Goal: Task Accomplishment & Management: Use online tool/utility

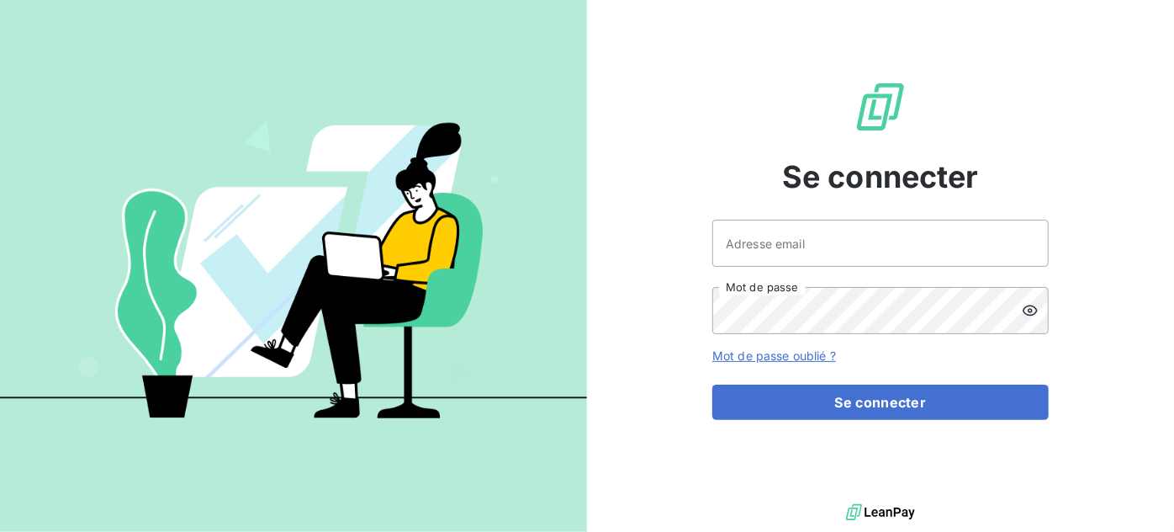
click at [0, 531] on div at bounding box center [0, 532] width 0 height 0
type input "vtortelier@oet.fr"
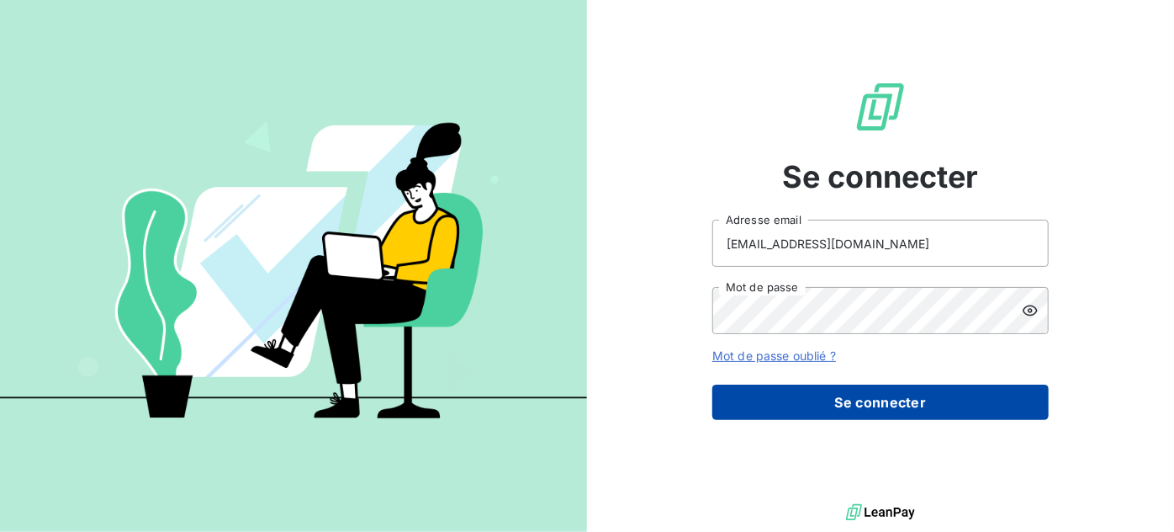
click at [835, 403] on button "Se connecter" at bounding box center [881, 401] width 337 height 35
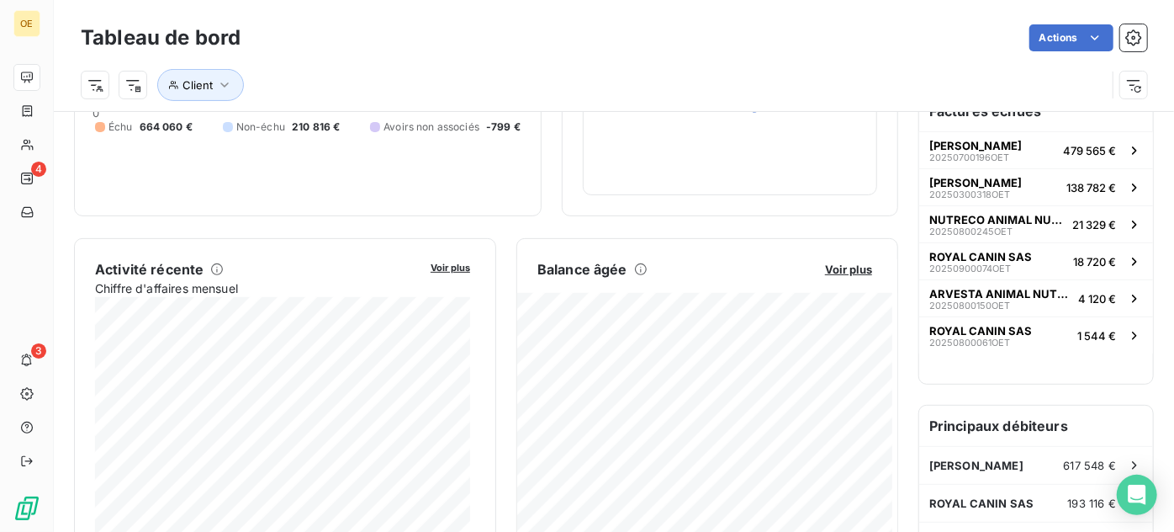
scroll to position [230, 0]
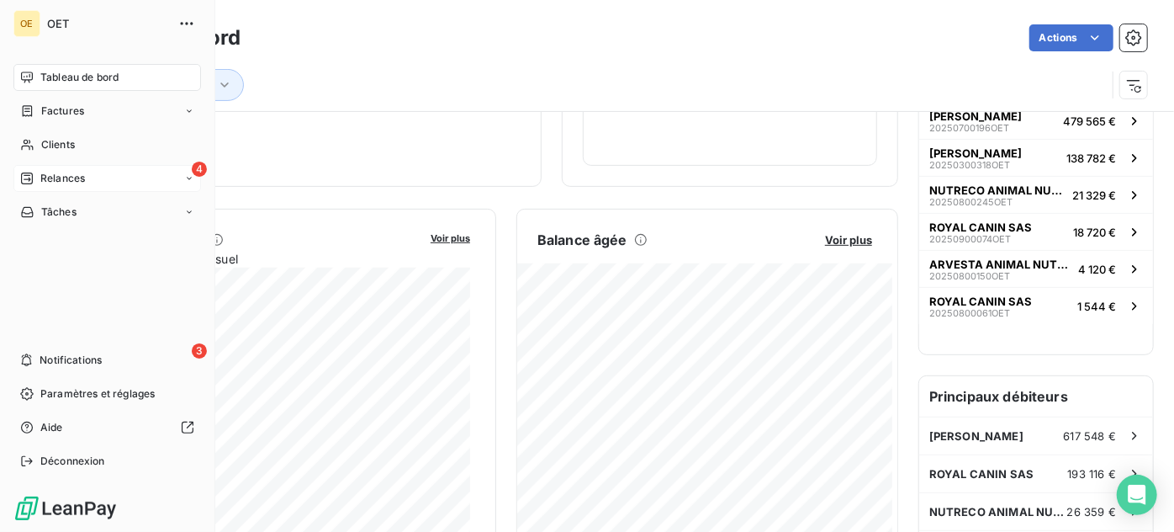
click at [66, 174] on span "Relances" at bounding box center [62, 178] width 45 height 15
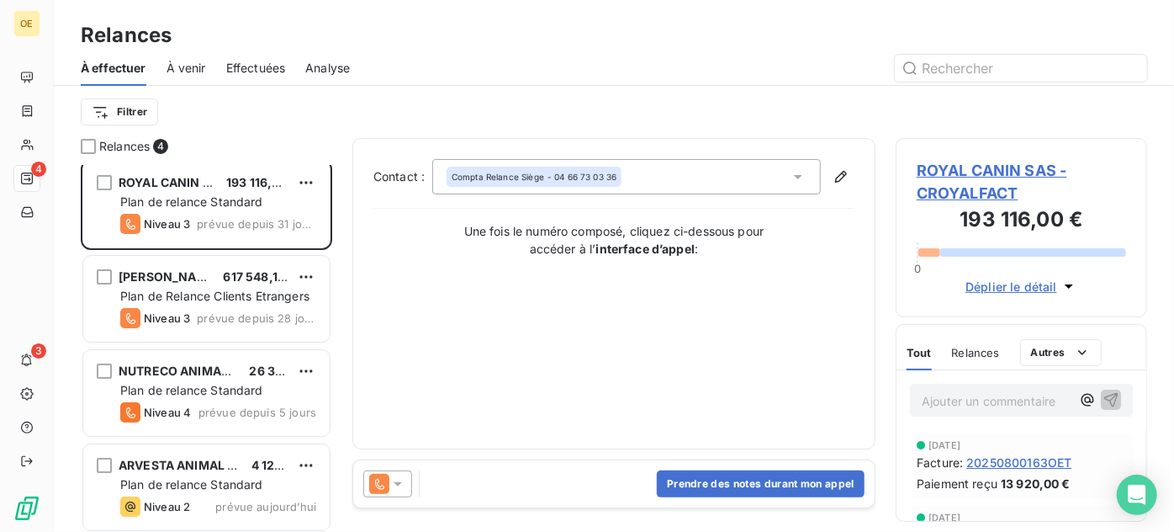
scroll to position [10, 0]
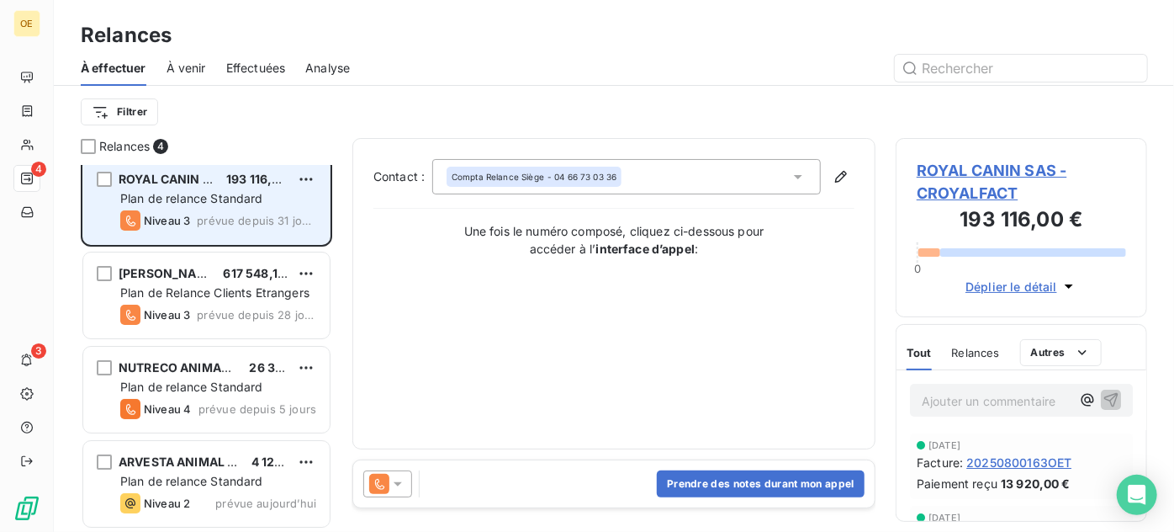
click at [188, 190] on div "Plan de relance Standard" at bounding box center [218, 198] width 196 height 17
click at [315, 174] on html "OE 4 3 Relances À effectuer À venir Effectuées Analyse Filtrer Relances 4 ROYAL…" at bounding box center [587, 266] width 1174 height 532
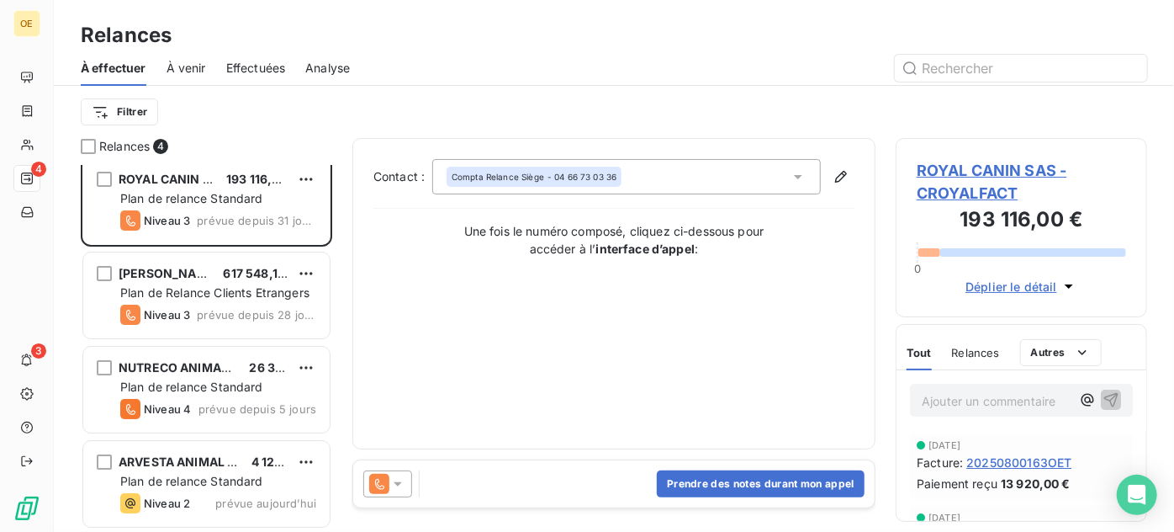
click at [505, 315] on html "OE 4 3 Relances À effectuer À venir Effectuées Analyse Filtrer Relances 4 ROYAL…" at bounding box center [587, 266] width 1174 height 532
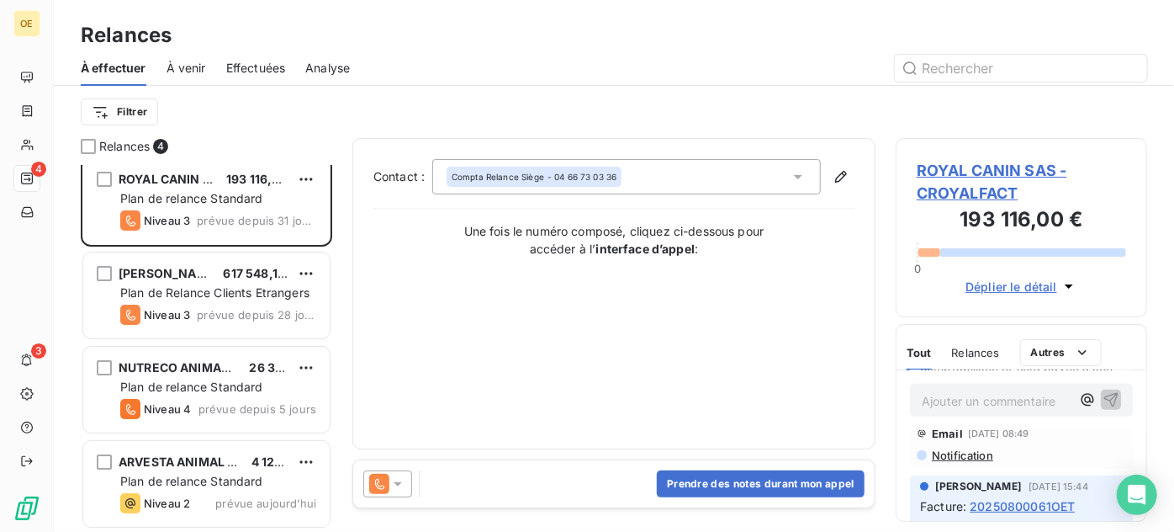
scroll to position [535, 0]
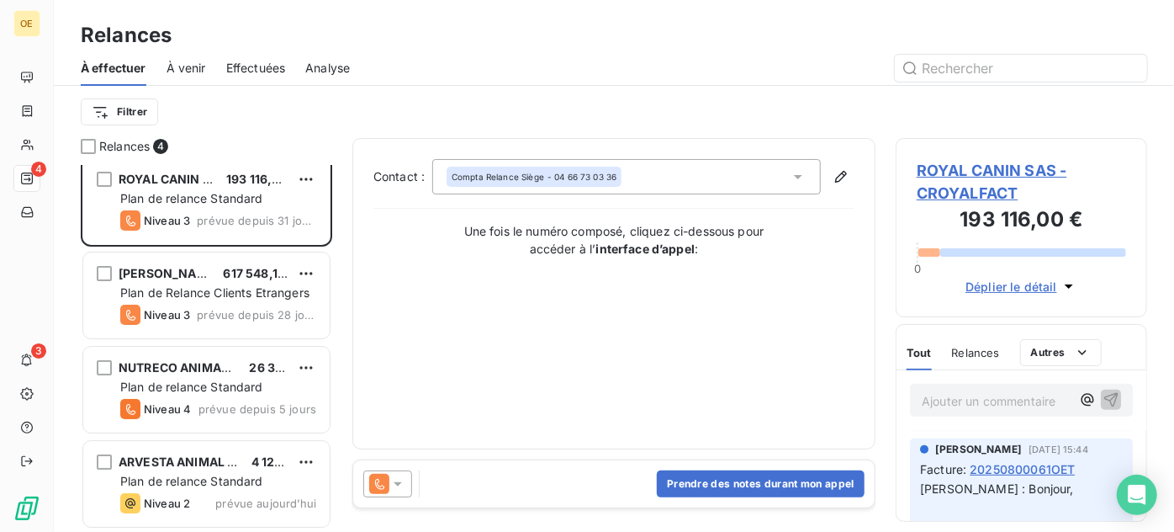
click at [958, 346] on span "Relances" at bounding box center [976, 352] width 48 height 13
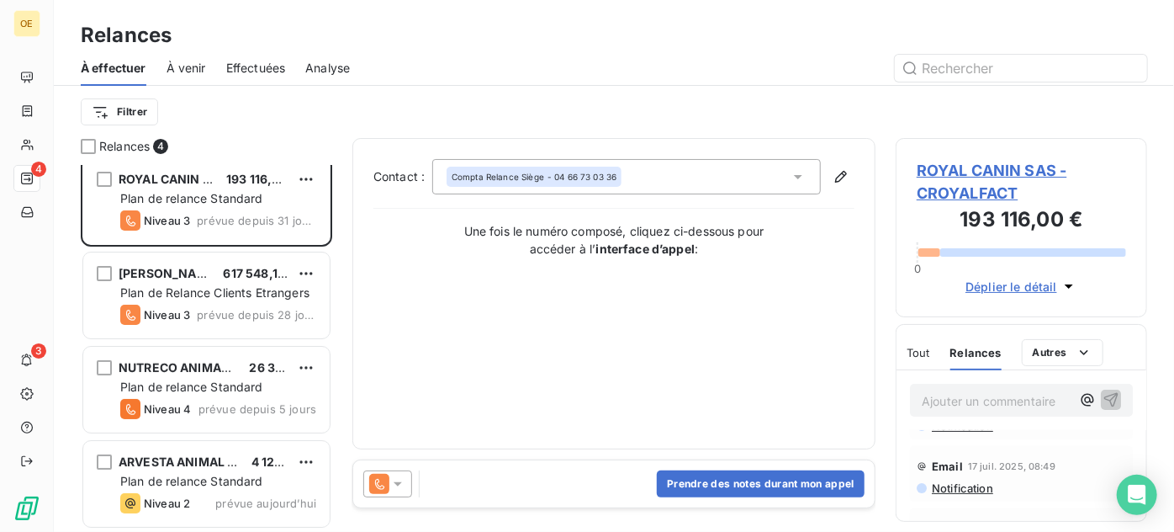
scroll to position [305, 0]
click at [987, 169] on span "ROYAL CANIN SAS - CROYALFACT" at bounding box center [1021, 181] width 209 height 45
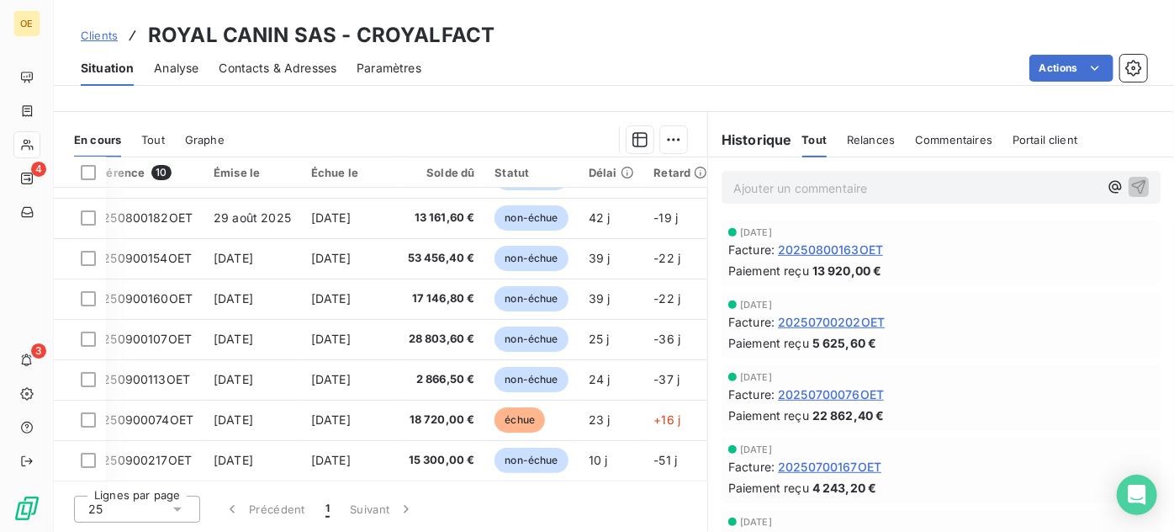
scroll to position [116, 0]
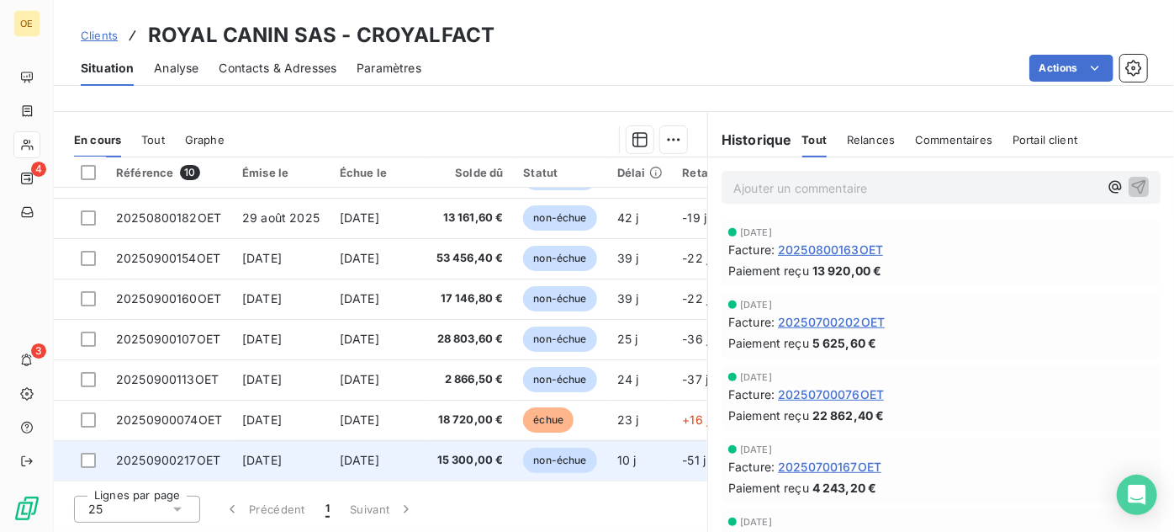
click at [186, 454] on span "20250900217OET" at bounding box center [168, 460] width 104 height 14
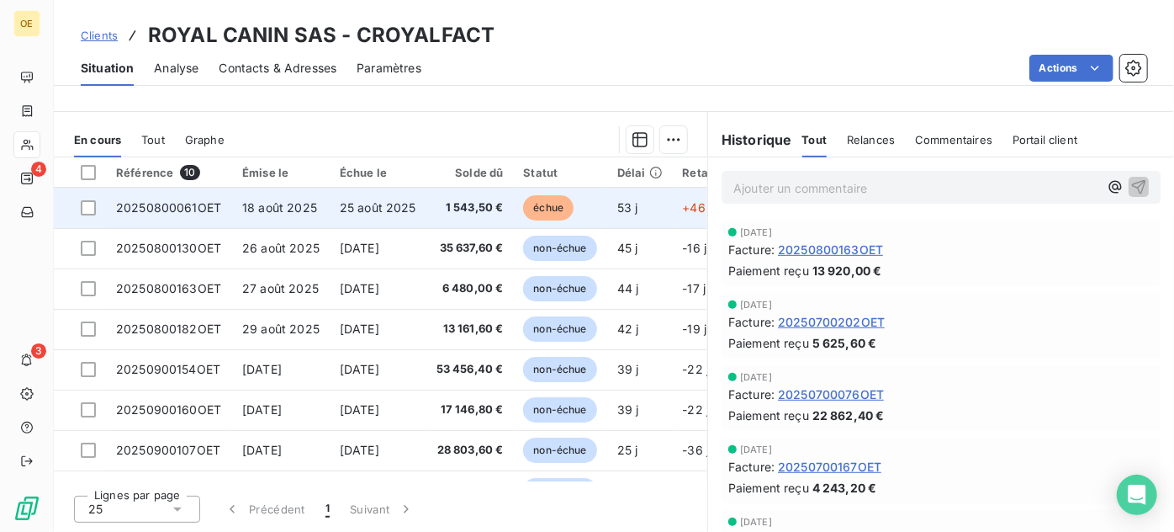
click at [278, 211] on span "18 août 2025" at bounding box center [279, 207] width 75 height 14
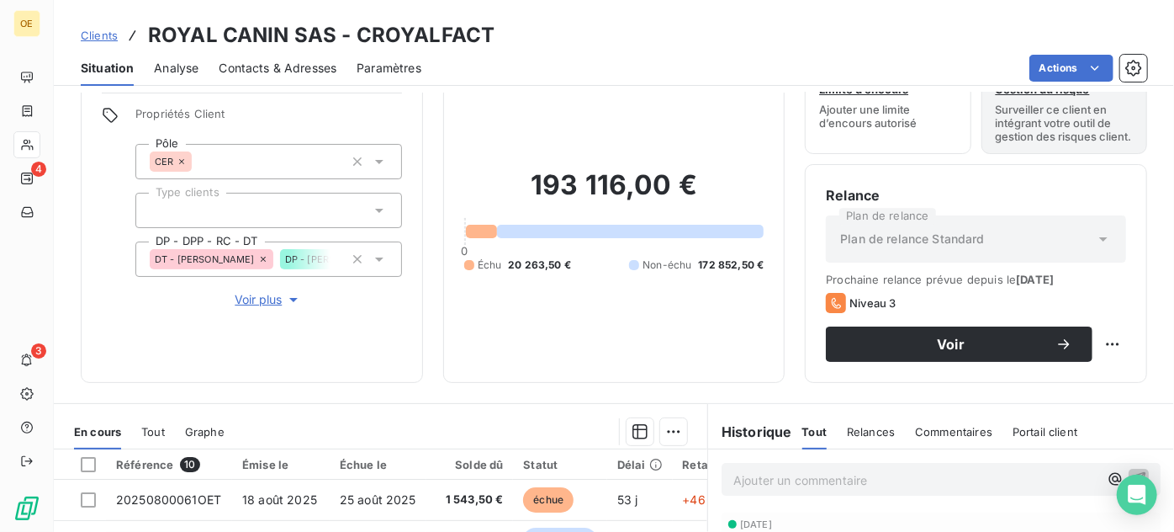
scroll to position [305, 0]
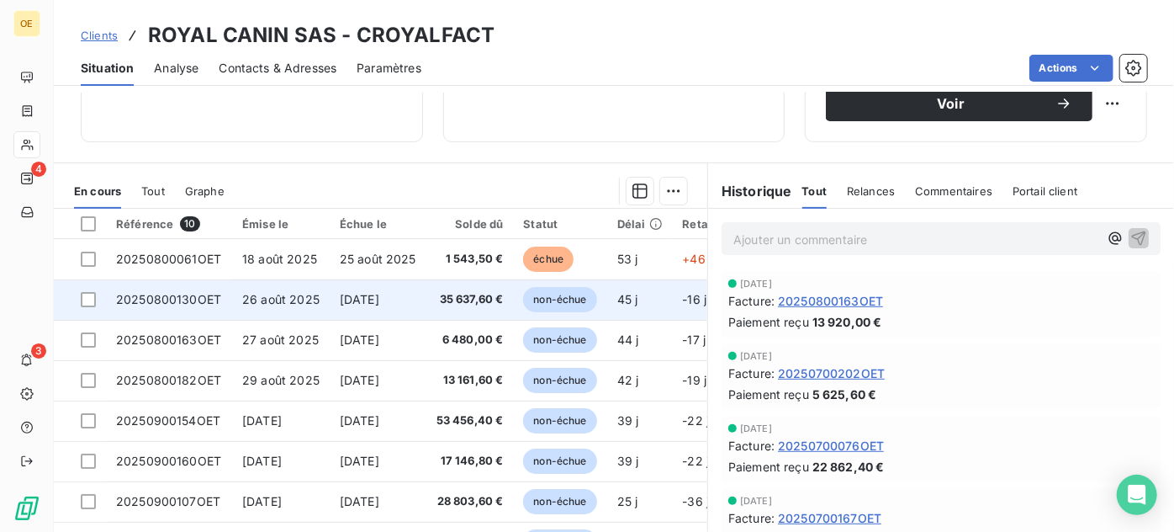
click at [379, 306] on span "26 oct. 2025" at bounding box center [360, 299] width 40 height 14
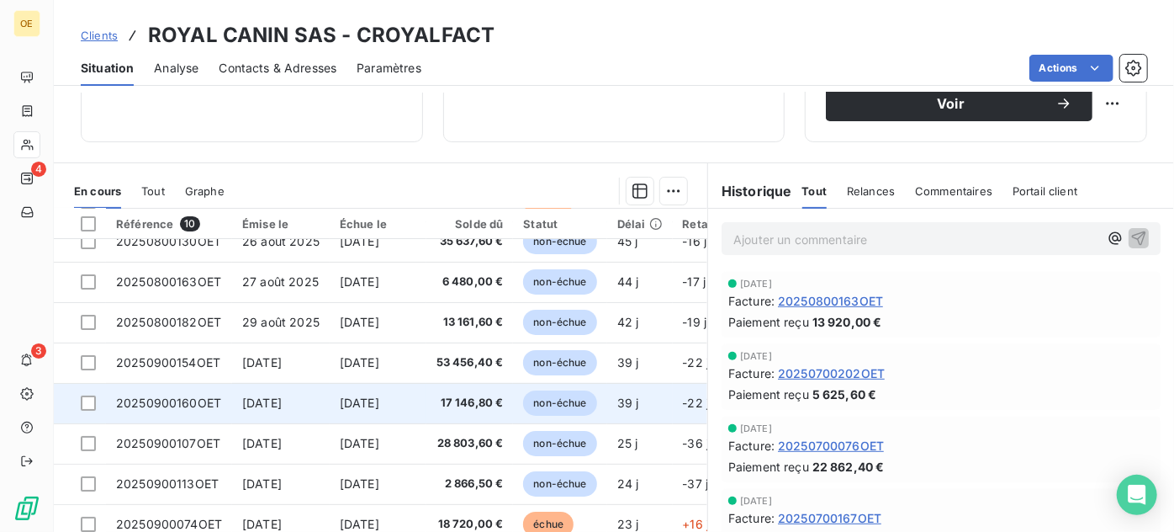
scroll to position [116, 0]
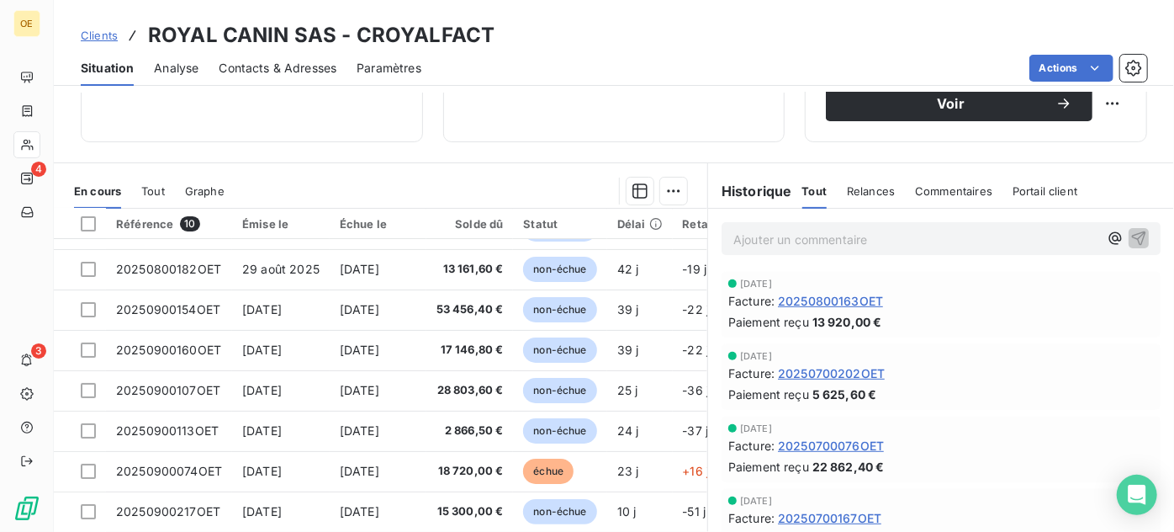
click at [569, 229] on div "Statut" at bounding box center [559, 223] width 73 height 13
click at [545, 231] on div "Statut" at bounding box center [559, 223] width 73 height 13
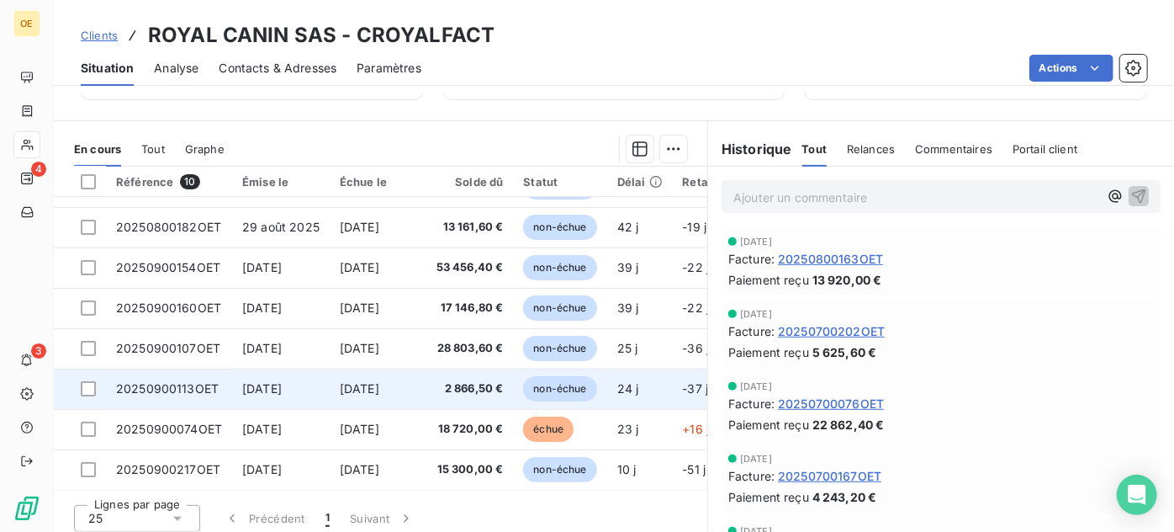
scroll to position [368, 0]
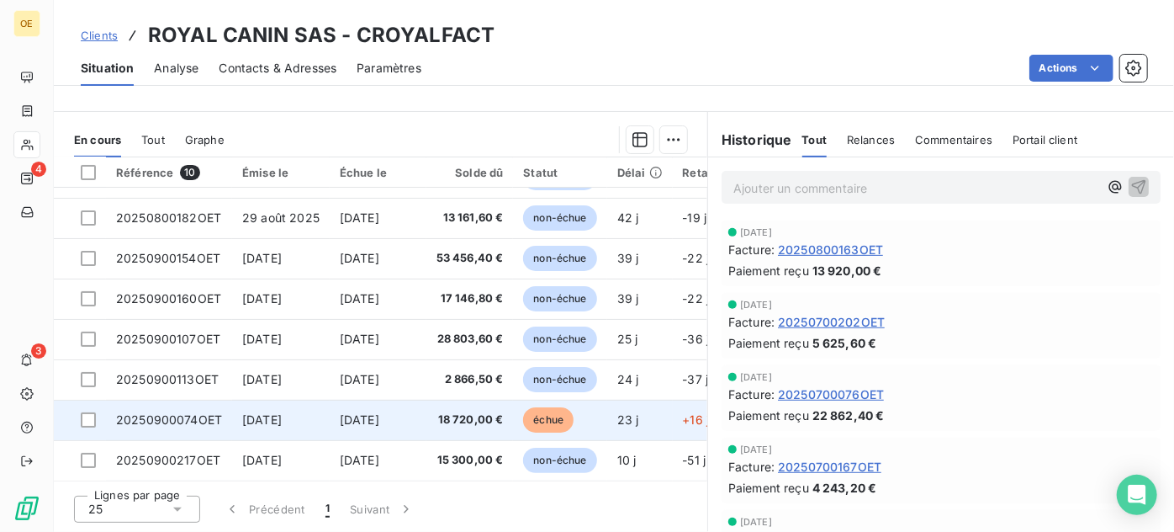
click at [461, 419] on span "18 720,00 €" at bounding box center [470, 419] width 67 height 17
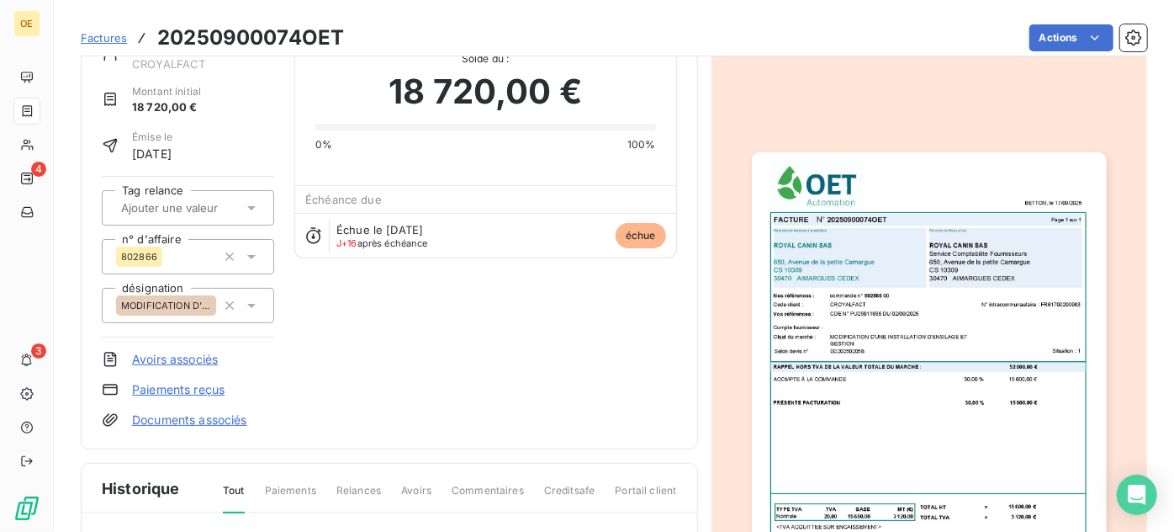
scroll to position [77, 0]
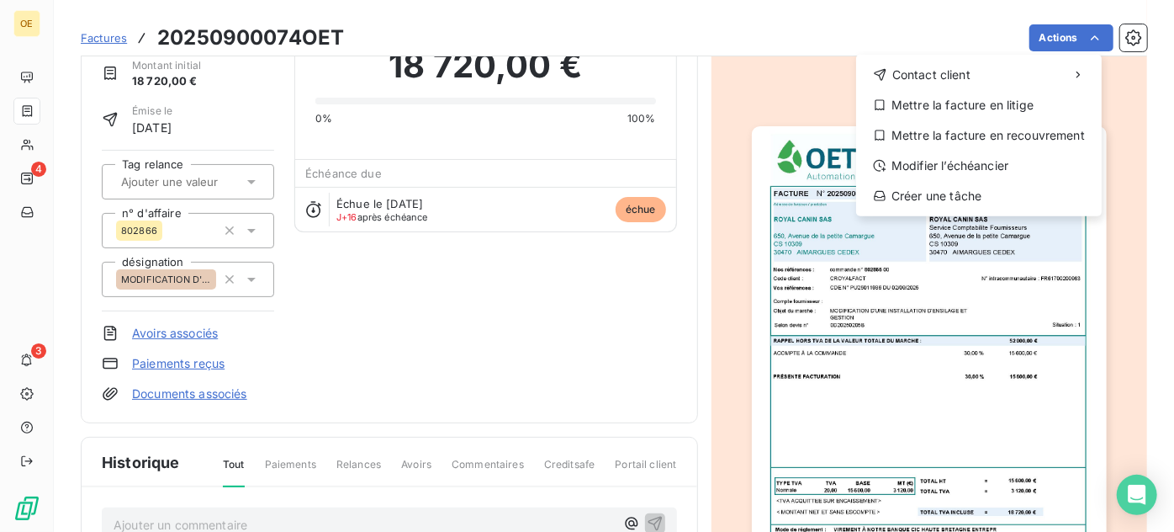
click at [1044, 34] on html "OE 4 3 Factures 20250900074OET Actions Contact client Mettre la facture en liti…" at bounding box center [587, 266] width 1174 height 532
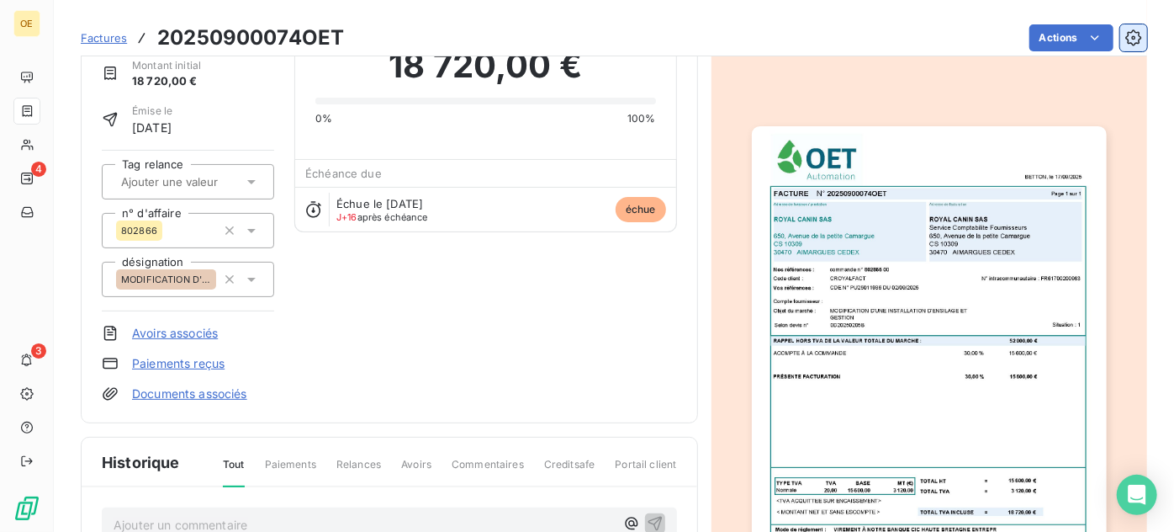
click at [1114, 40] on html "OE 4 3 Factures 20250900074OET Actions ROYAL CANIN SAS CROYALFACT Montant initi…" at bounding box center [587, 266] width 1174 height 532
click at [1126, 41] on icon "button" at bounding box center [1134, 37] width 17 height 17
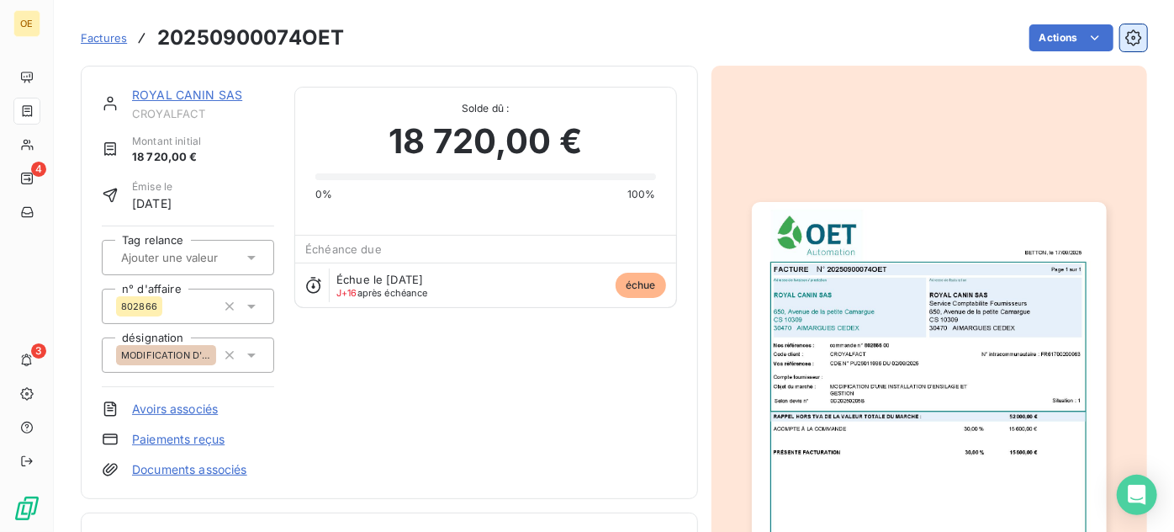
click at [1128, 36] on icon "button" at bounding box center [1134, 37] width 16 height 16
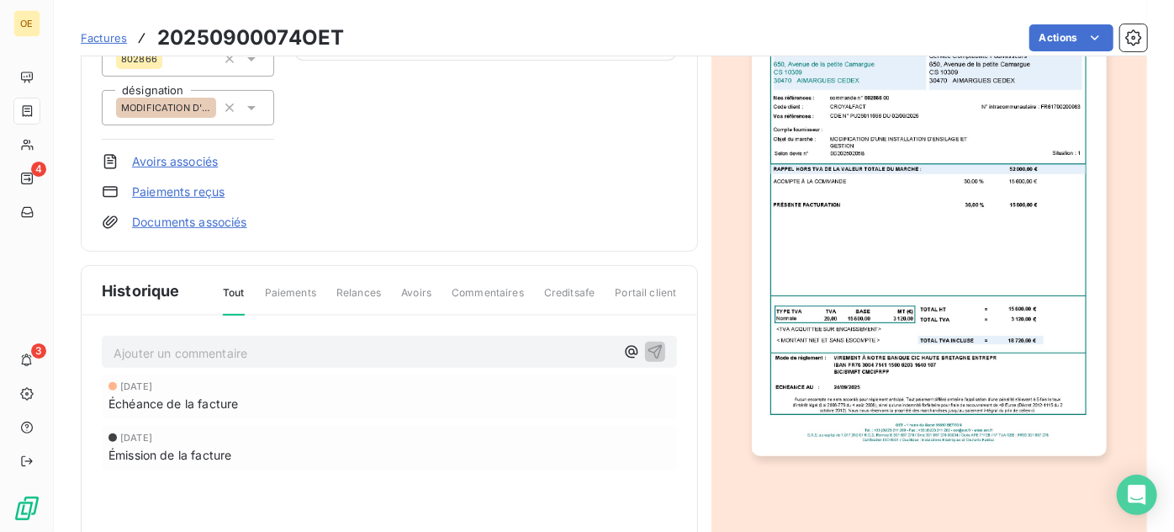
scroll to position [245, 0]
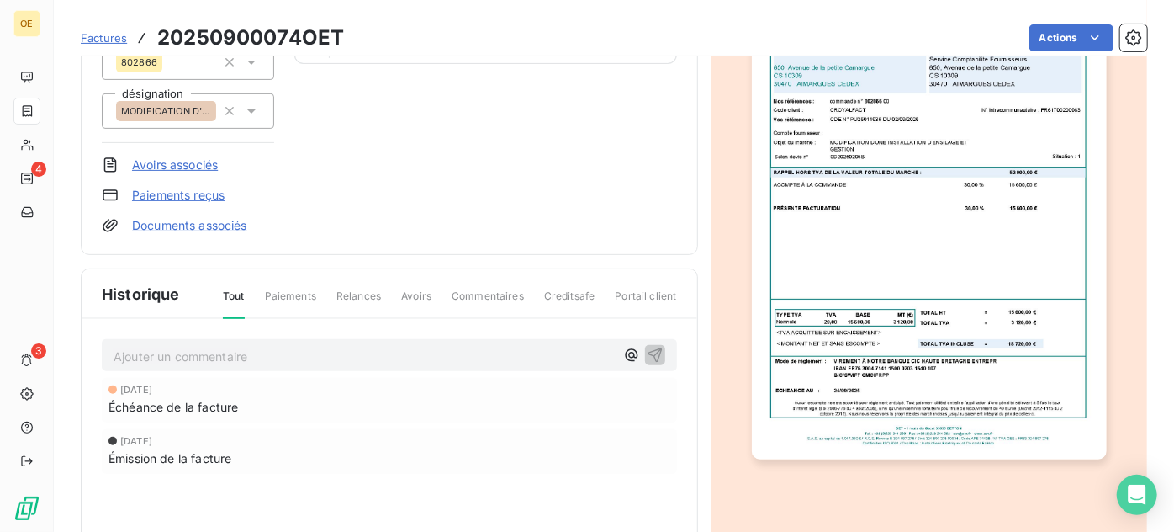
click at [894, 298] on img "button" at bounding box center [929, 208] width 355 height 501
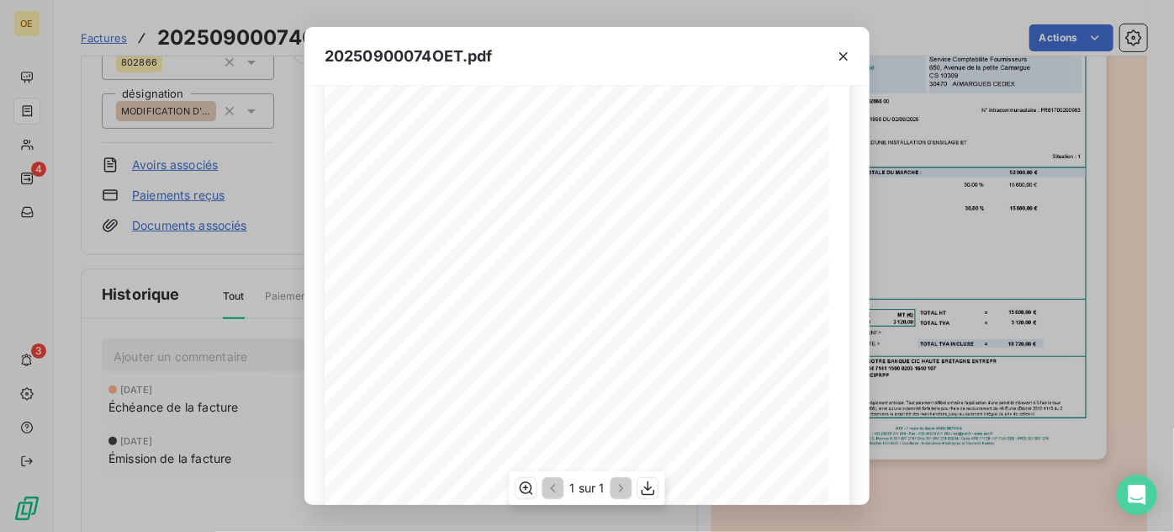
scroll to position [334, 0]
click at [651, 492] on icon "button" at bounding box center [648, 488] width 17 height 17
drag, startPoint x: 202, startPoint y: 268, endPoint x: 122, endPoint y: 210, distance: 98.8
click at [202, 268] on div "20250900074OET.pdf BETTON, le 17/09/2025 FACTURE N° 20250900074OET Page 1 sur 1…" at bounding box center [587, 266] width 1174 height 532
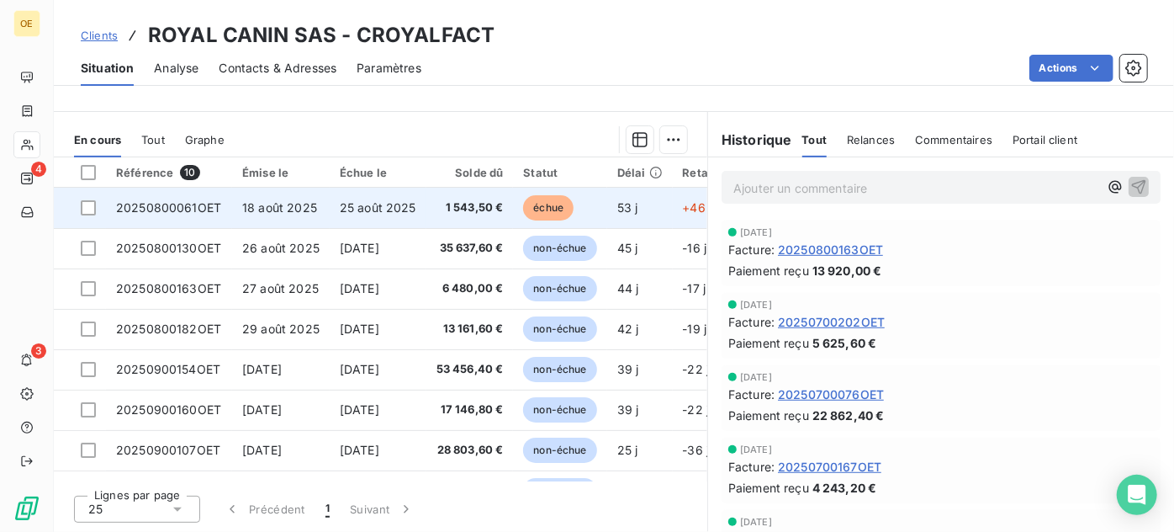
click at [540, 212] on span "échue" at bounding box center [548, 207] width 50 height 25
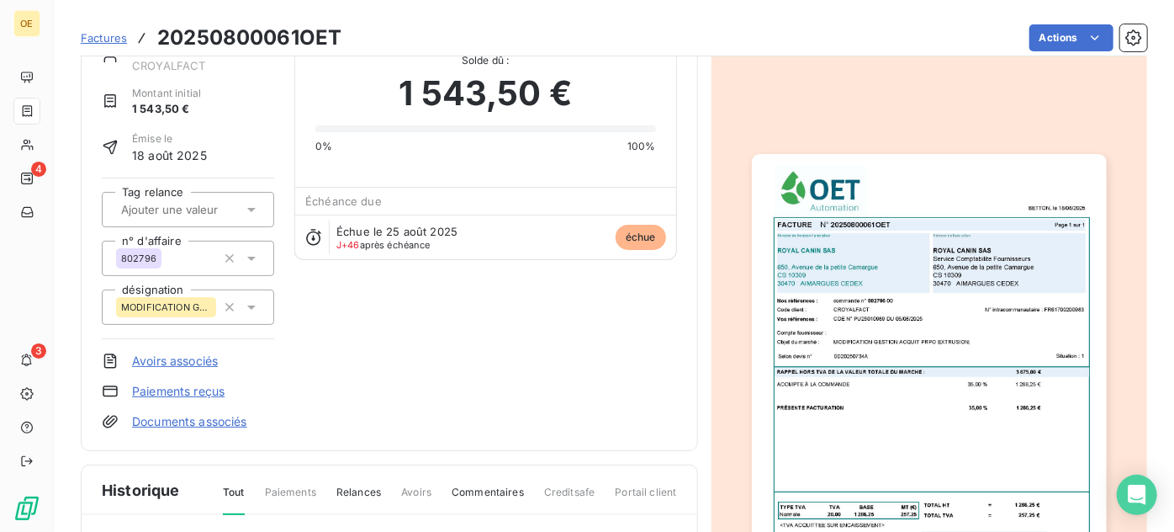
scroll to position [153, 0]
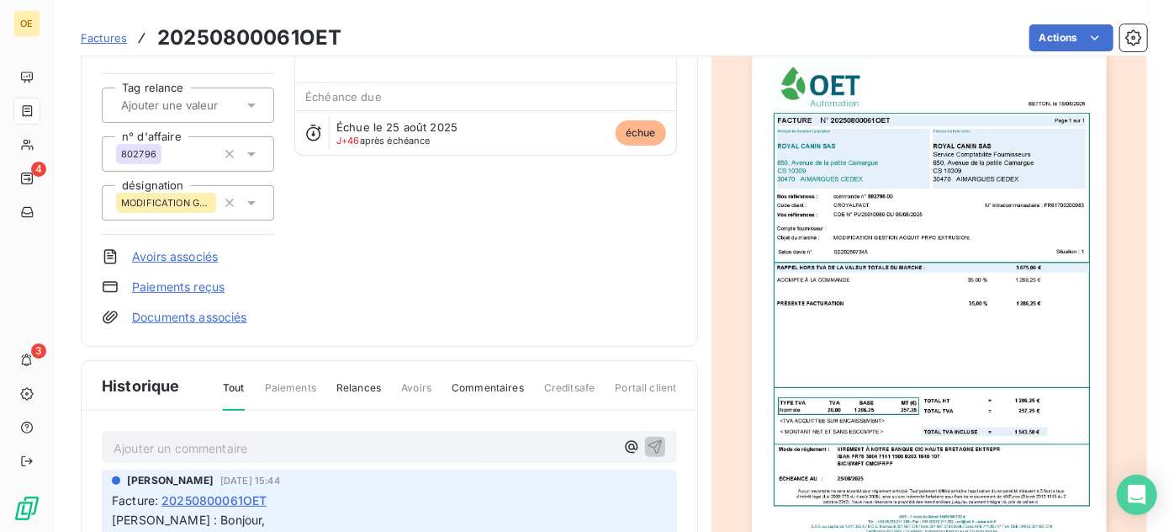
click at [875, 289] on img "button" at bounding box center [929, 300] width 355 height 501
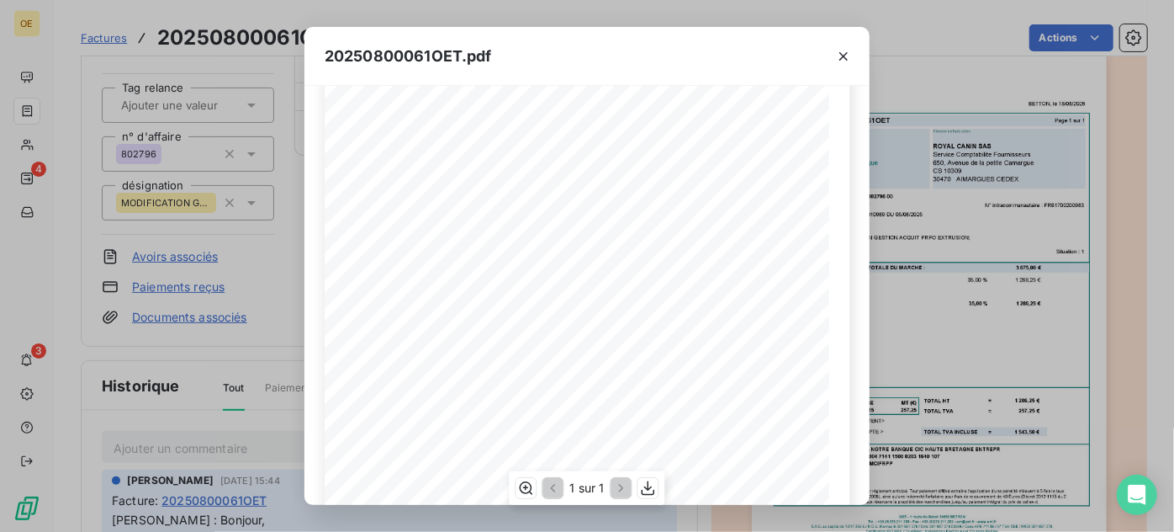
scroll to position [334, 0]
click at [645, 480] on icon "button" at bounding box center [648, 488] width 17 height 17
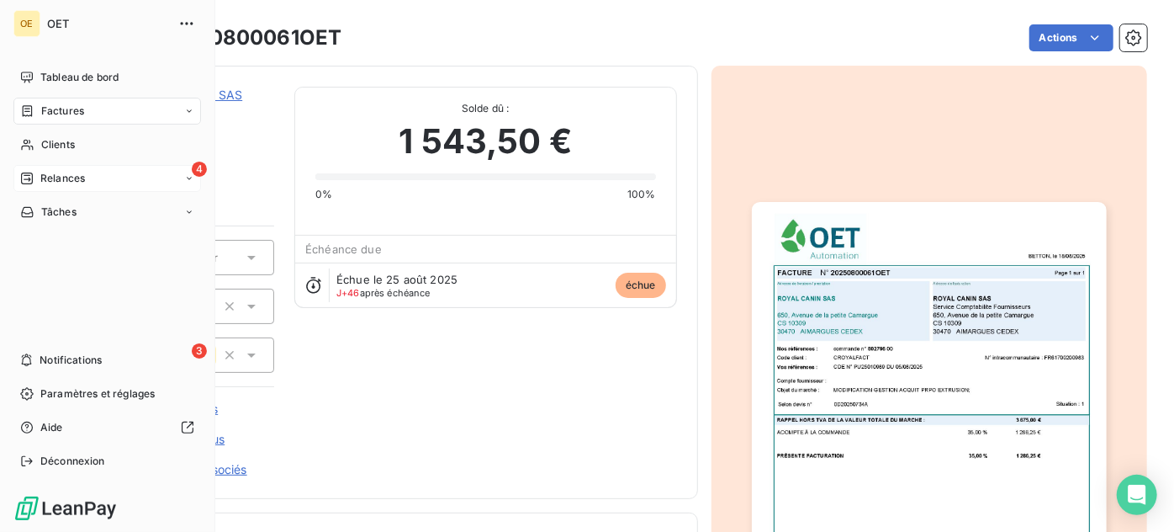
click at [47, 170] on div "4 Relances" at bounding box center [107, 178] width 188 height 27
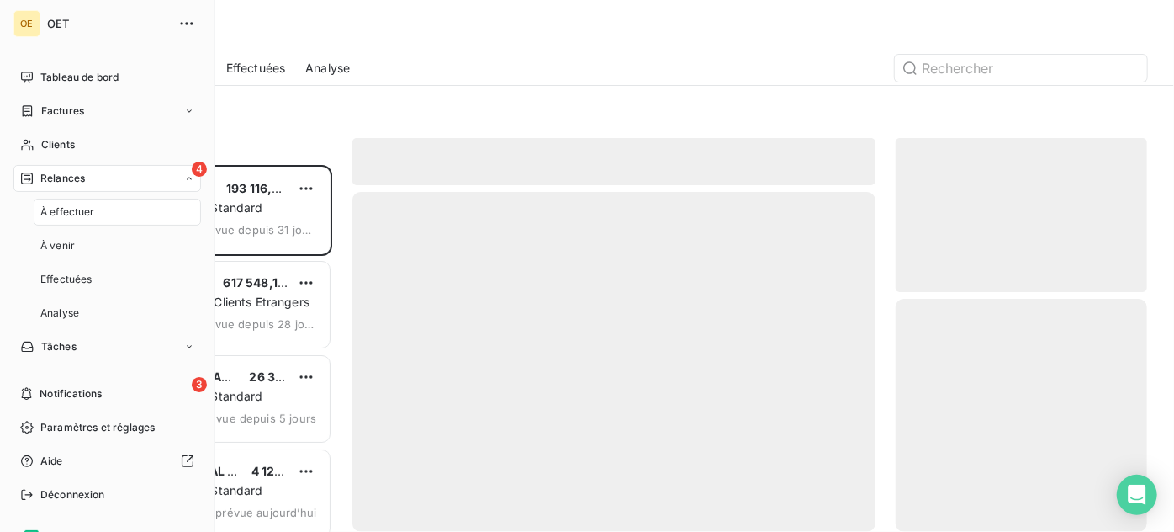
click at [69, 178] on span "Relances" at bounding box center [62, 178] width 45 height 15
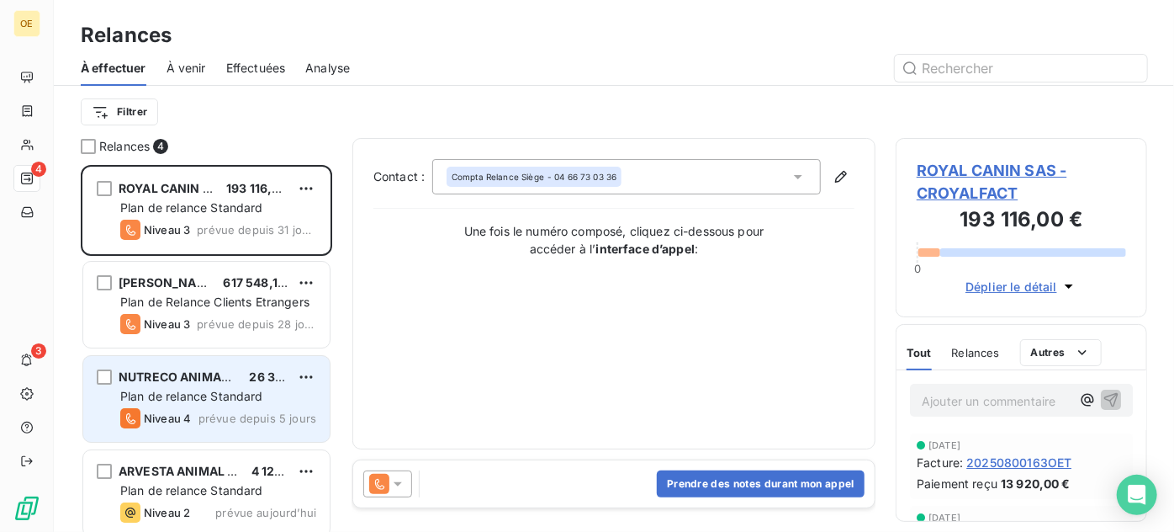
scroll to position [10, 0]
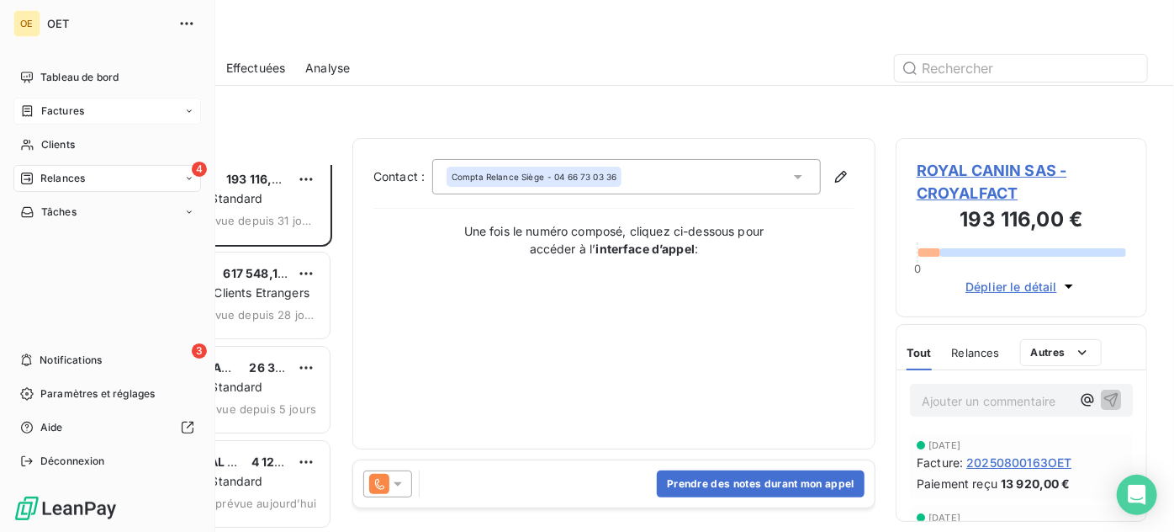
click at [82, 119] on div "Factures" at bounding box center [107, 111] width 188 height 27
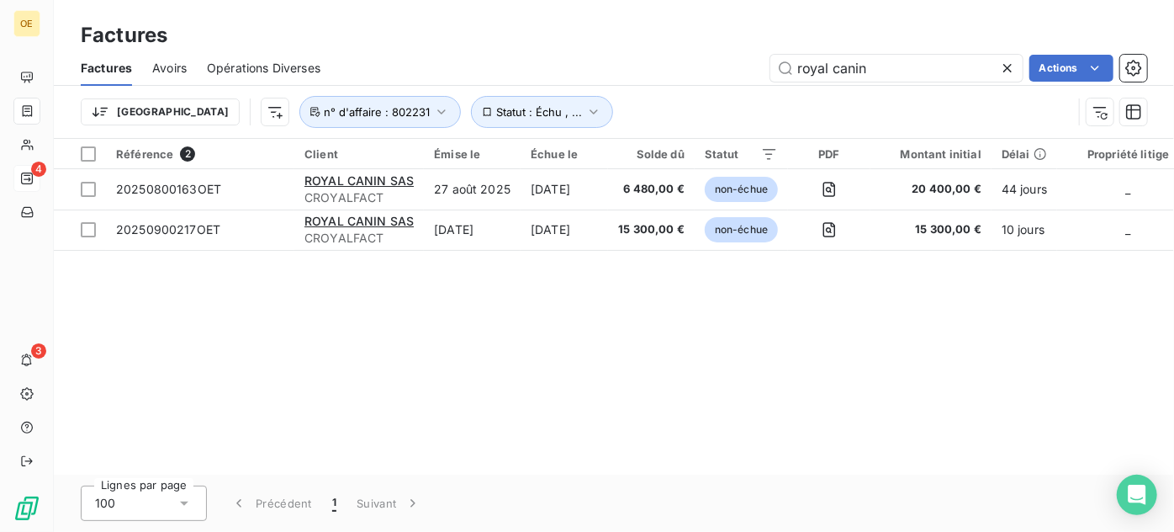
drag, startPoint x: 889, startPoint y: 76, endPoint x: 649, endPoint y: 98, distance: 240.8
click at [649, 98] on div "Factures Avoirs Opérations Diverses royal canin Actions Trier Statut : Échu , .…" at bounding box center [614, 93] width 1121 height 87
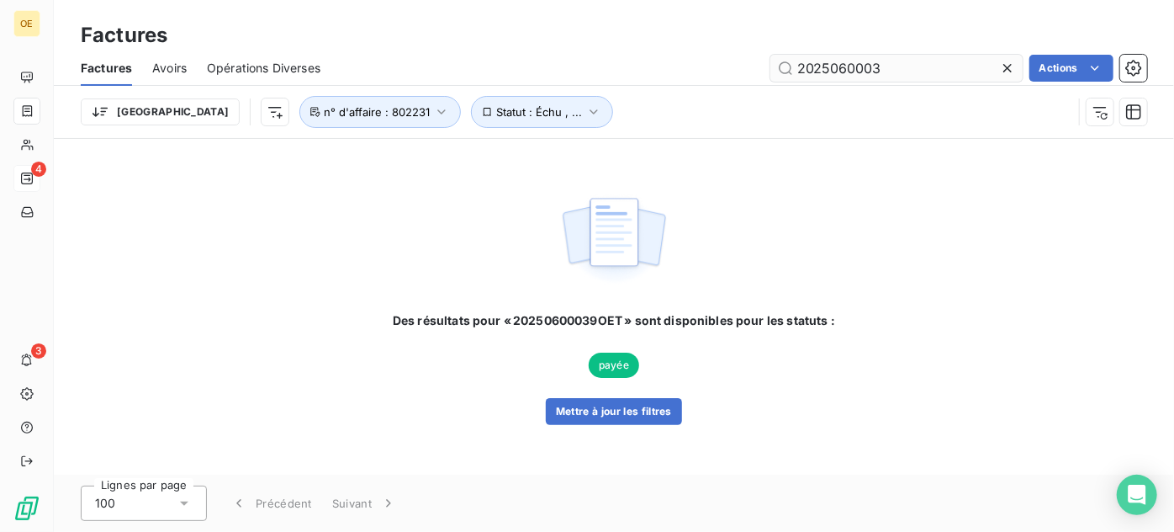
type input "2025060003"
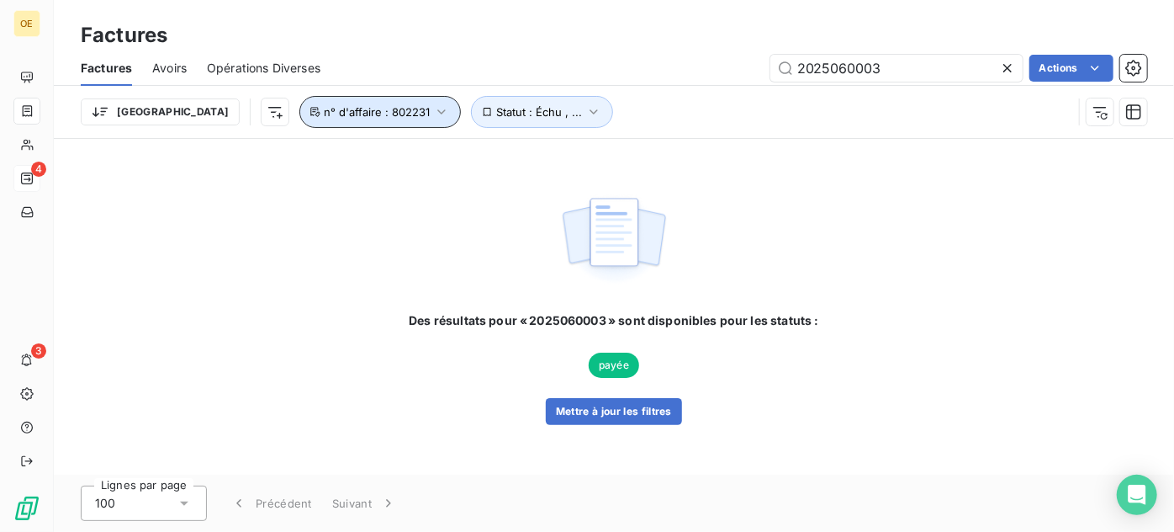
click at [433, 114] on icon "button" at bounding box center [441, 111] width 17 height 17
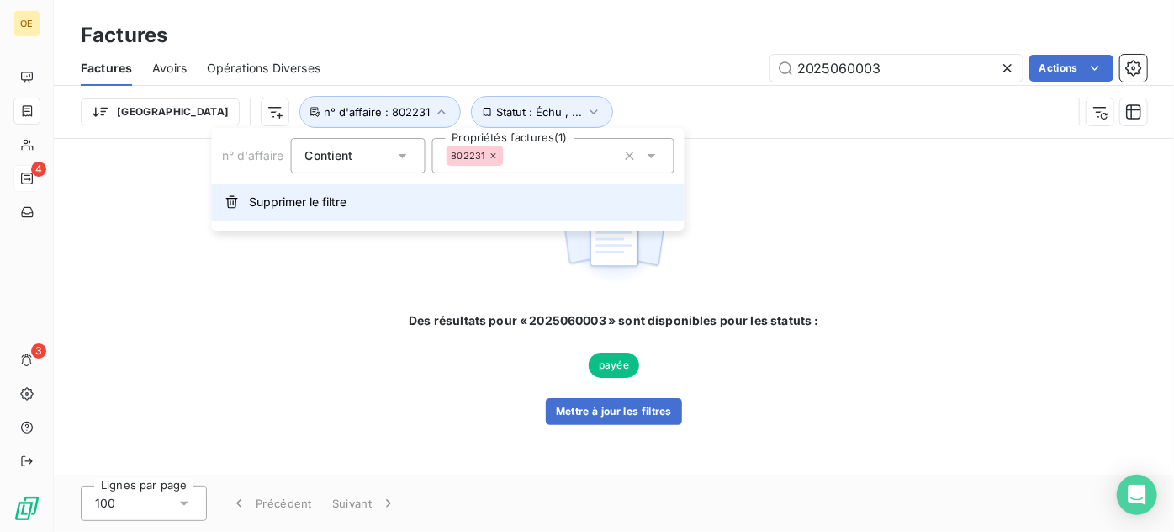
click at [282, 202] on span "Supprimer le filtre" at bounding box center [298, 202] width 98 height 17
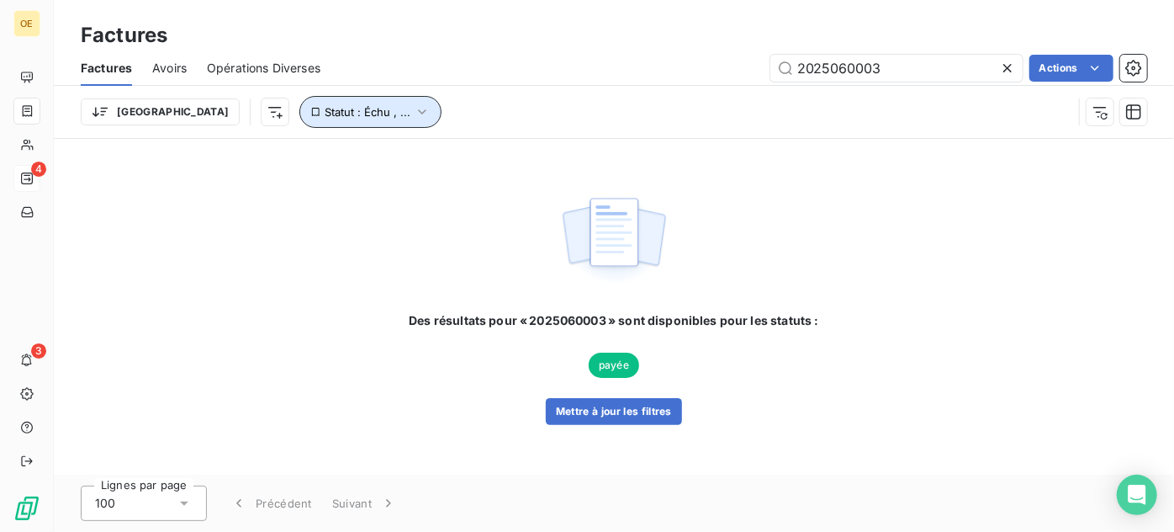
click at [414, 117] on icon "button" at bounding box center [422, 111] width 17 height 17
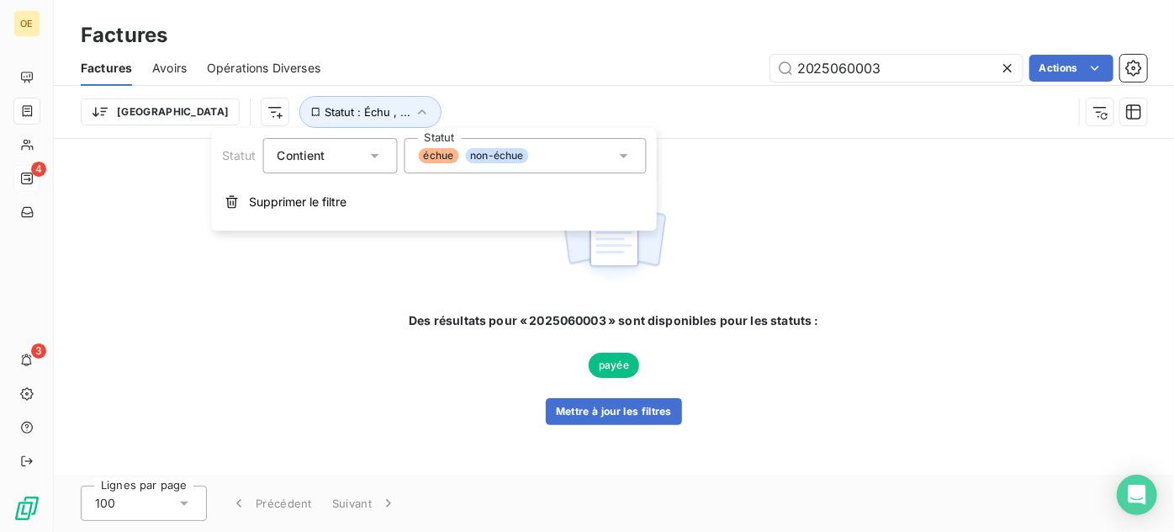
click at [576, 156] on div "échue non-échue" at bounding box center [526, 155] width 242 height 35
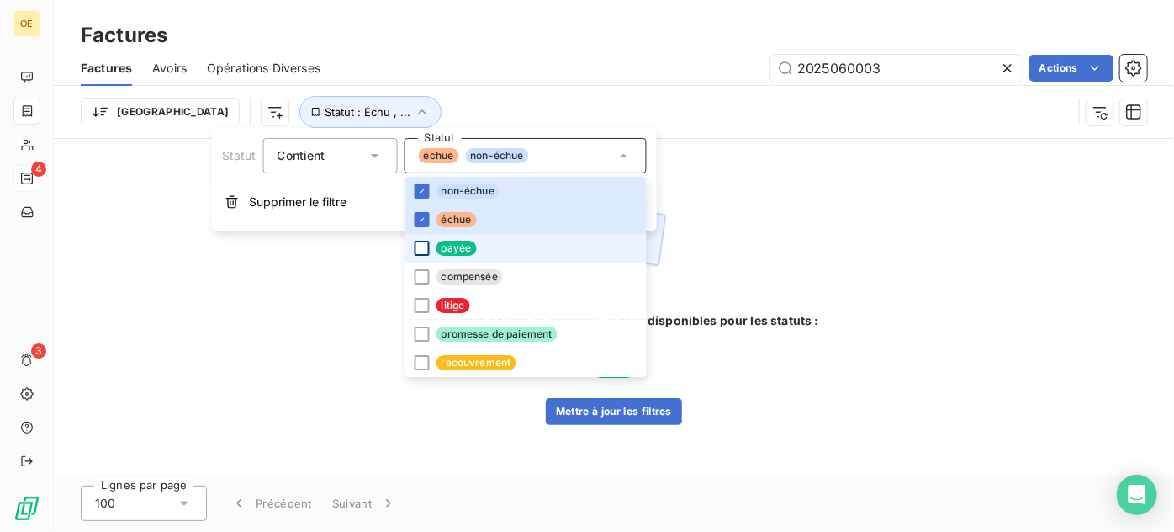
click at [420, 251] on div at bounding box center [422, 248] width 15 height 15
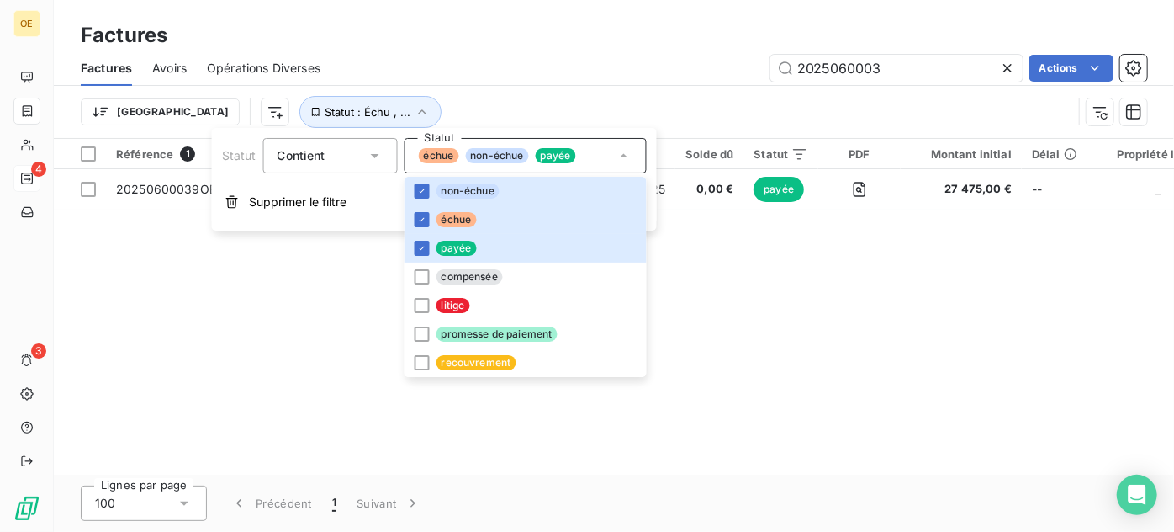
click at [957, 340] on div "Référence 1 Client Émise le Échue le Solde dû Statut PDF Montant initial Délai …" at bounding box center [614, 307] width 1121 height 336
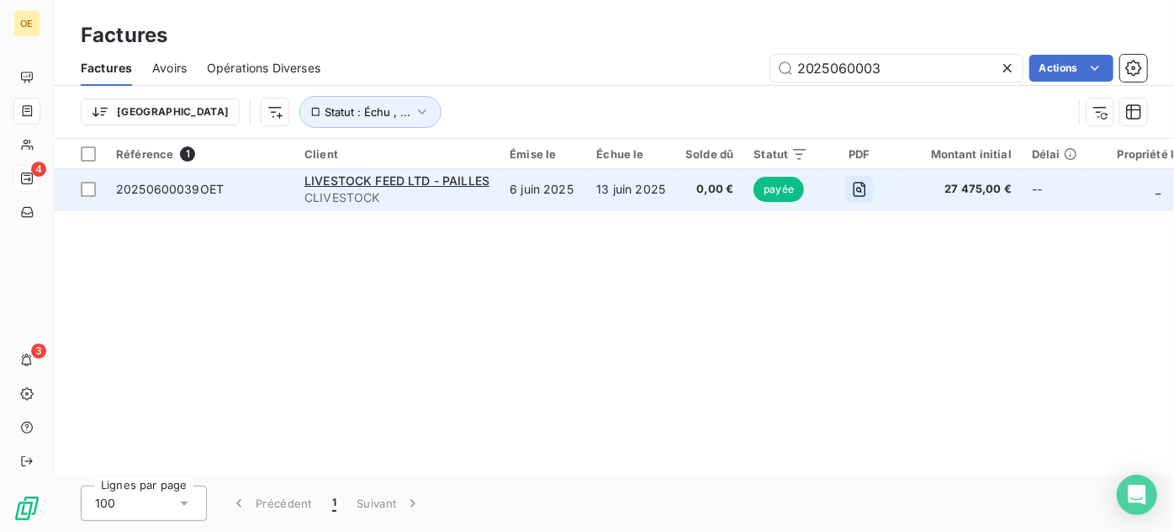
click at [853, 184] on icon "button" at bounding box center [859, 189] width 17 height 17
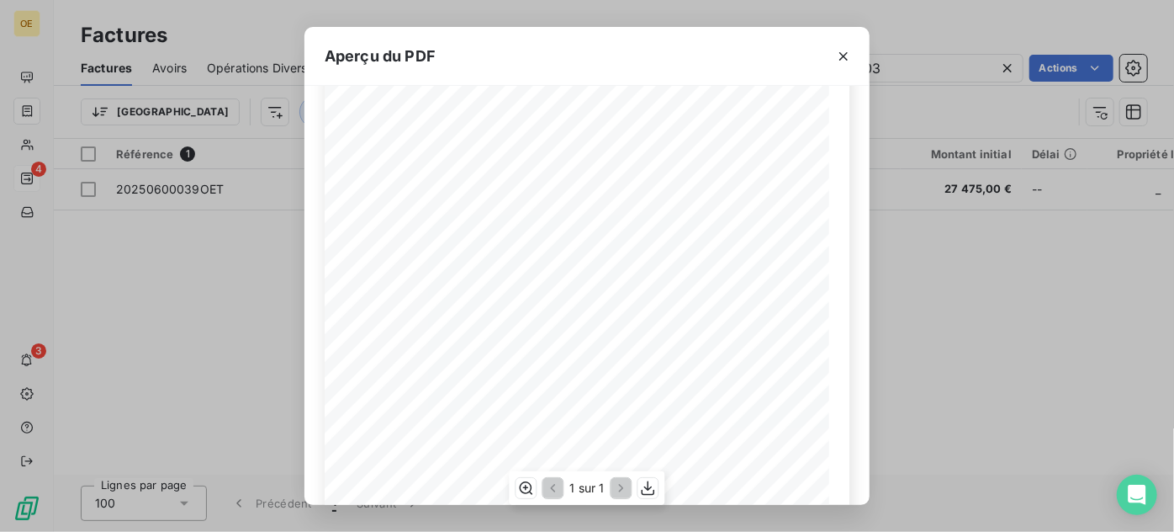
scroll to position [76, 0]
click at [241, 322] on div "Aperçu du PDF BETTON, [GEOGRAPHIC_DATA] [DATE] FACTURE N° 20250600039OET Page 1…" at bounding box center [587, 266] width 1174 height 532
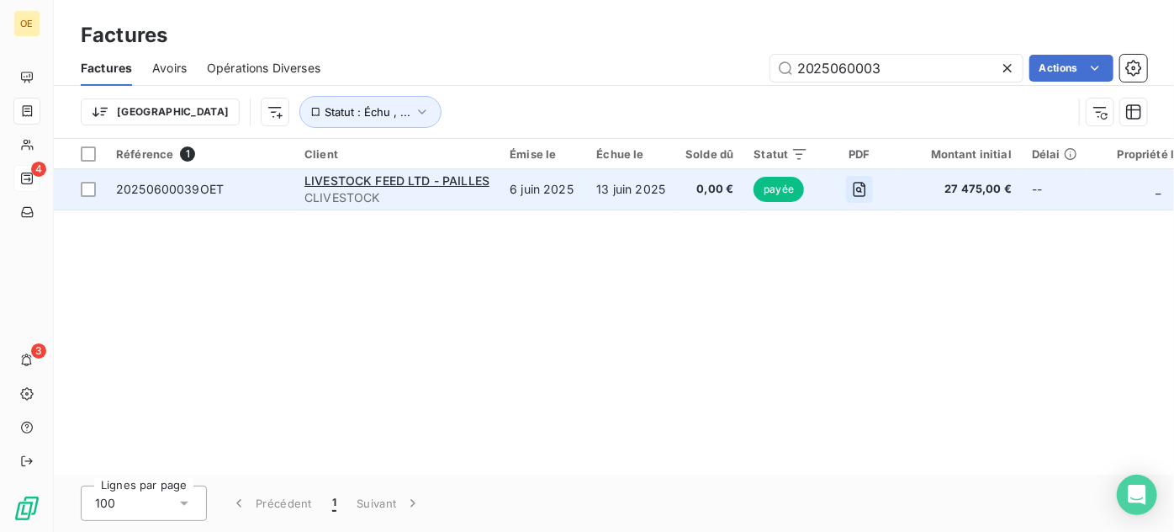
click at [853, 183] on icon "button" at bounding box center [859, 189] width 17 height 17
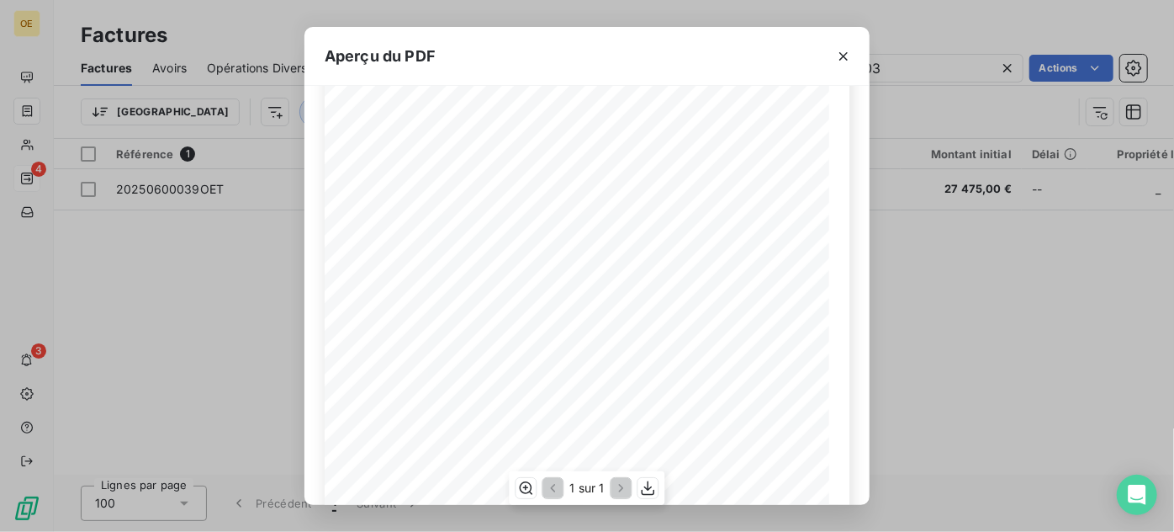
scroll to position [334, 0]
click at [646, 481] on icon "button" at bounding box center [648, 488] width 17 height 17
click at [303, 342] on div "Aperçu du PDF BETTON, [GEOGRAPHIC_DATA] [DATE] FACTURE N° 20250600039OET Page 1…" at bounding box center [587, 266] width 1174 height 532
